Goal: Find specific page/section: Find specific page/section

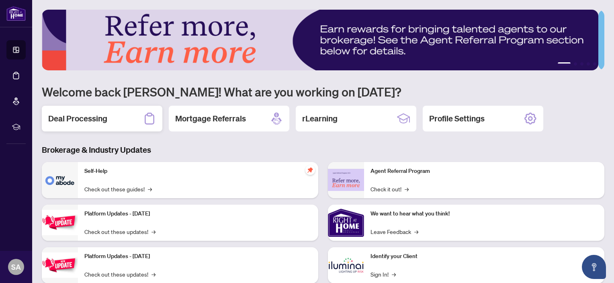
click at [100, 129] on div "Deal Processing" at bounding box center [102, 119] width 121 height 26
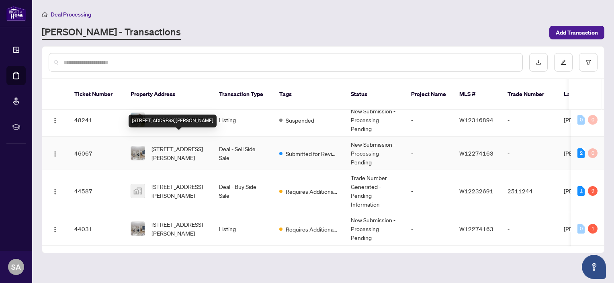
scroll to position [80, 0]
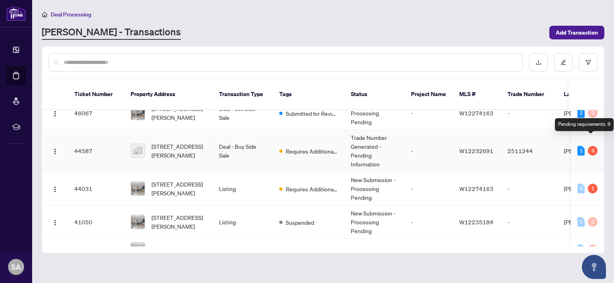
click at [592, 146] on div "9" at bounding box center [593, 151] width 10 height 10
click at [176, 146] on span "[STREET_ADDRESS][PERSON_NAME]" at bounding box center [179, 151] width 55 height 18
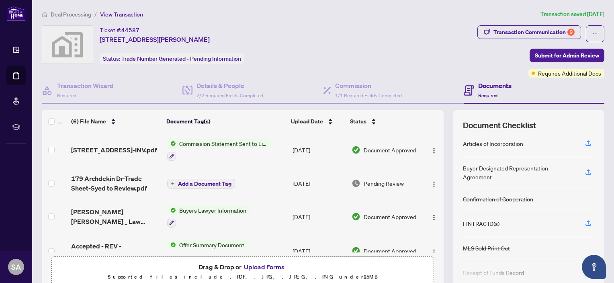
scroll to position [40, 0]
